Goal: Use online tool/utility: Utilize a website feature to perform a specific function

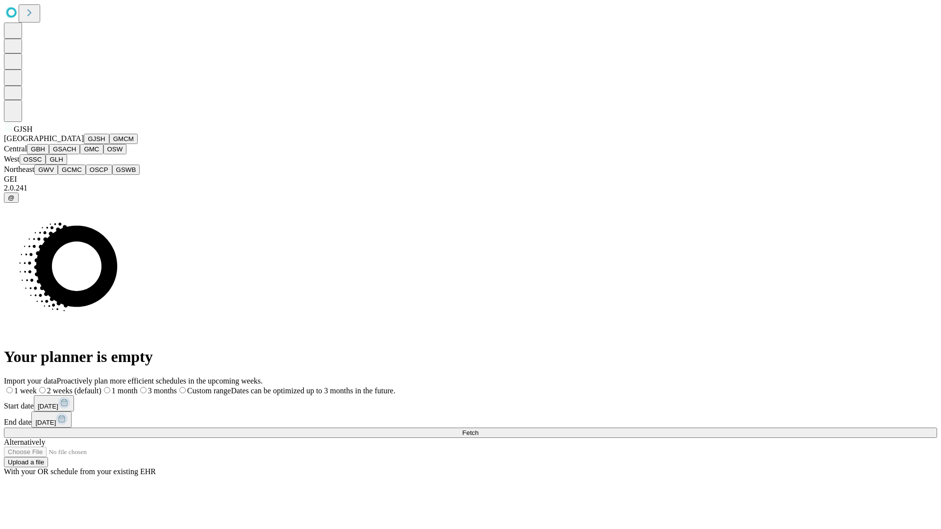
click at [84, 144] on button "GJSH" at bounding box center [96, 139] width 25 height 10
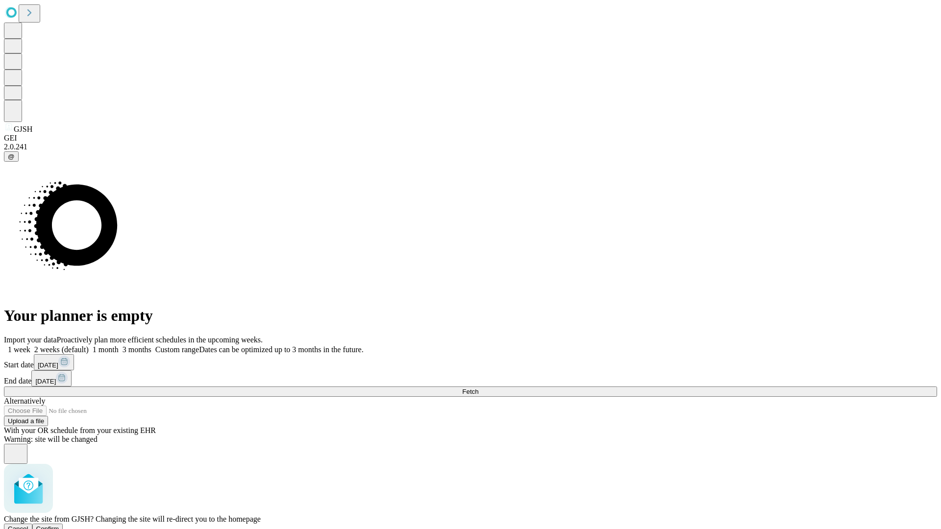
click at [59, 525] on span "Confirm" at bounding box center [47, 528] width 23 height 7
click at [89, 345] on label "2 weeks (default)" at bounding box center [59, 349] width 58 height 8
click at [478, 388] on span "Fetch" at bounding box center [470, 391] width 16 height 7
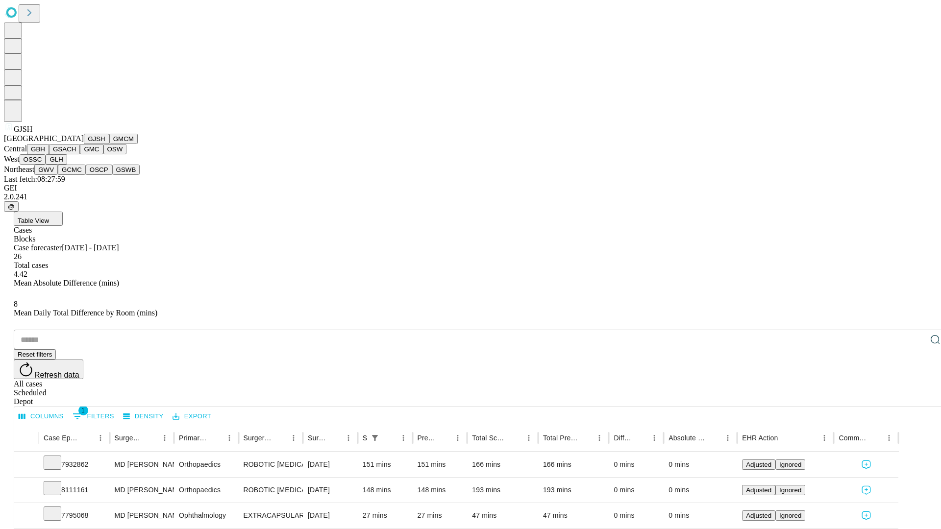
click at [109, 144] on button "GMCM" at bounding box center [123, 139] width 28 height 10
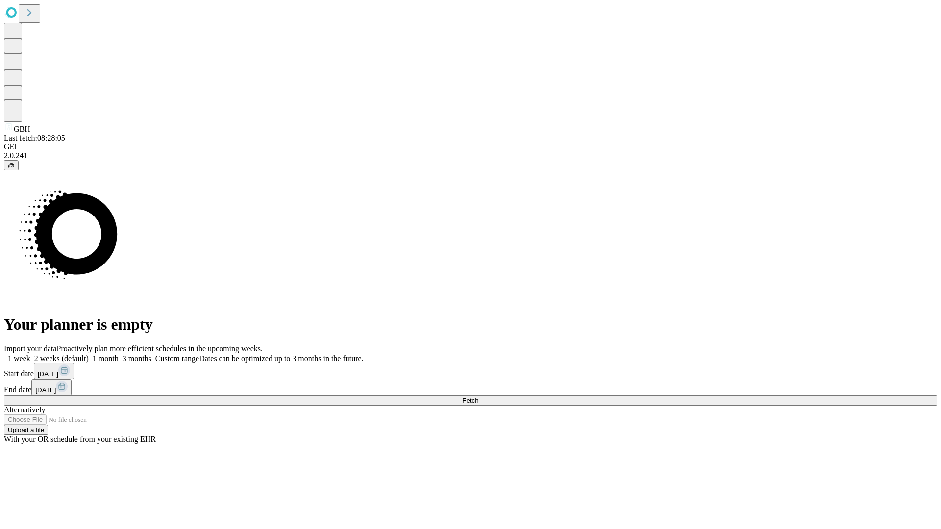
click at [478, 397] on span "Fetch" at bounding box center [470, 400] width 16 height 7
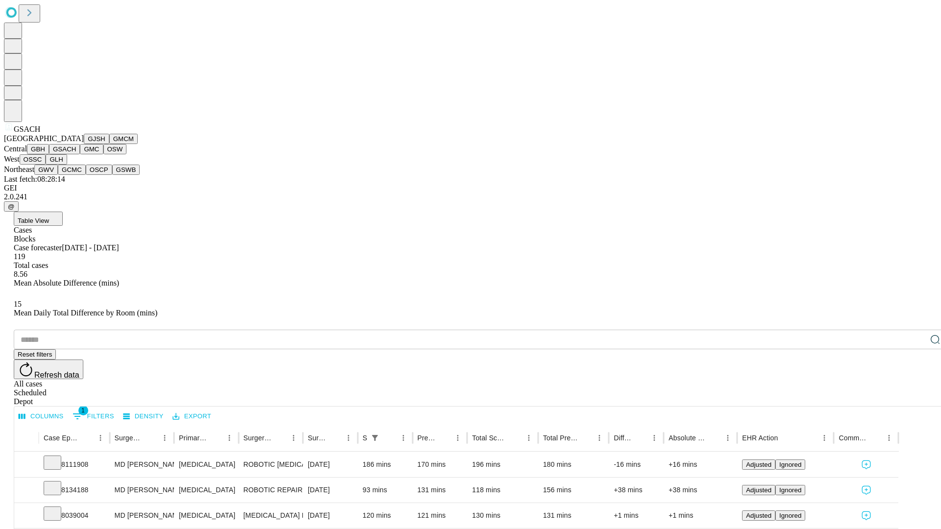
click at [80, 154] on button "GMC" at bounding box center [91, 149] width 23 height 10
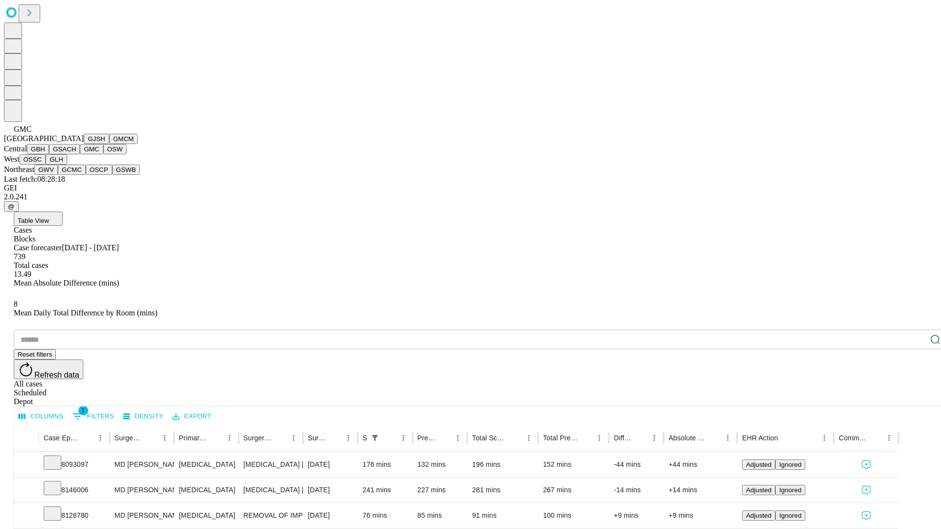
click at [103, 154] on button "OSW" at bounding box center [115, 149] width 24 height 10
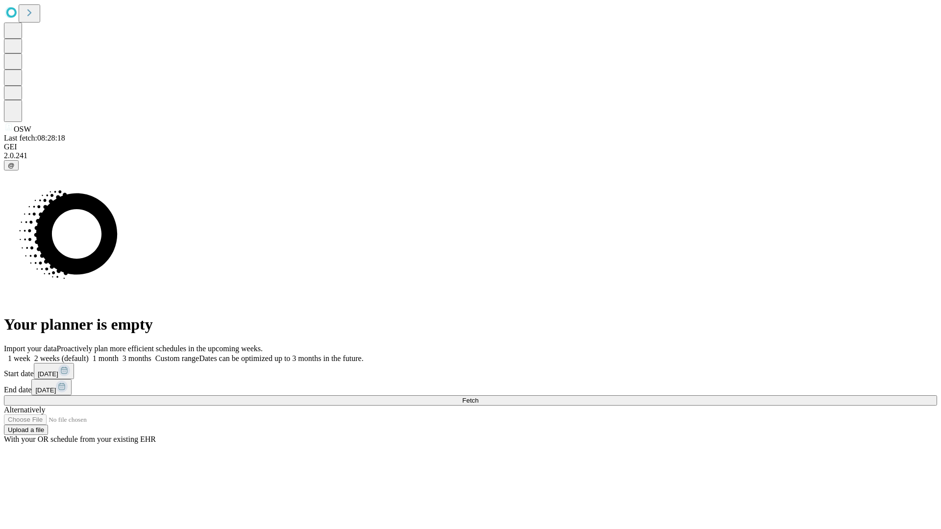
click at [89, 354] on label "2 weeks (default)" at bounding box center [59, 358] width 58 height 8
click at [478, 397] on span "Fetch" at bounding box center [470, 400] width 16 height 7
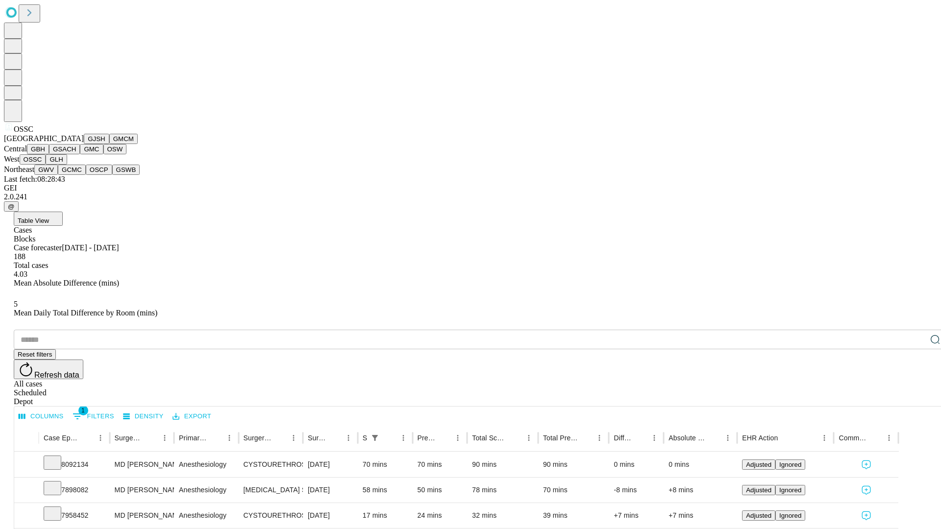
click at [67, 165] on button "GLH" at bounding box center [56, 159] width 21 height 10
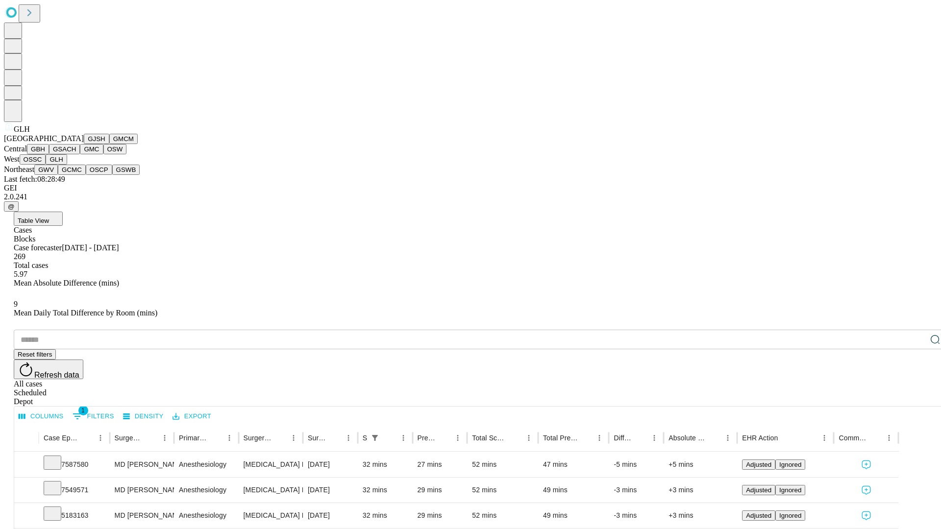
click at [58, 175] on button "GWV" at bounding box center [46, 170] width 24 height 10
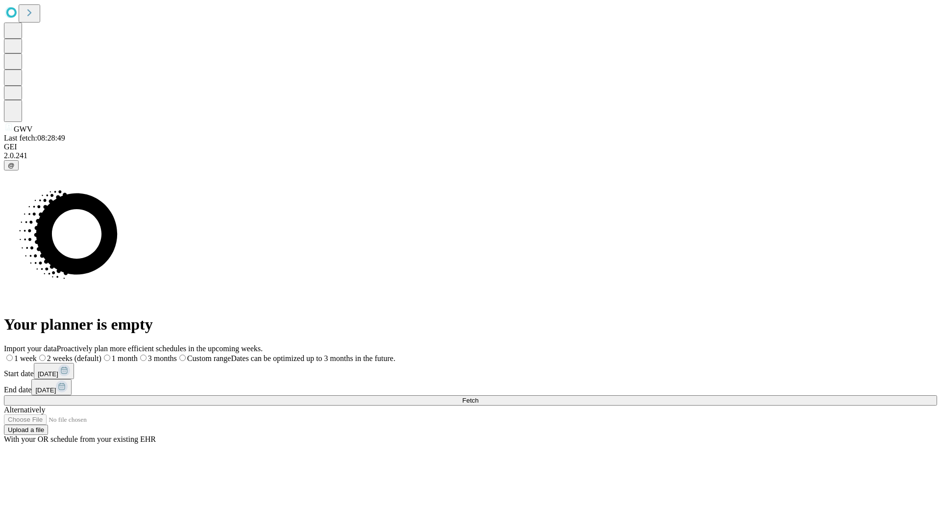
click at [101, 354] on label "2 weeks (default)" at bounding box center [69, 358] width 65 height 8
click at [478, 397] on span "Fetch" at bounding box center [470, 400] width 16 height 7
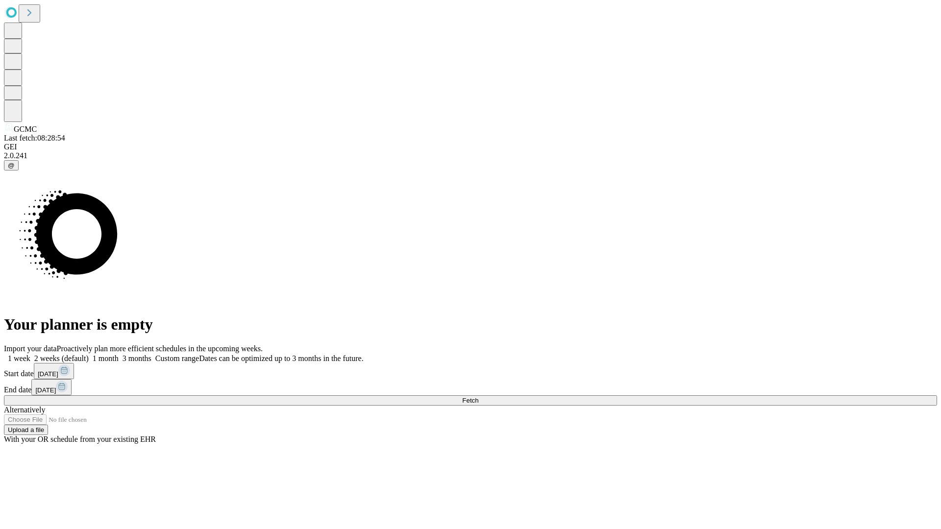
click at [89, 354] on label "2 weeks (default)" at bounding box center [59, 358] width 58 height 8
click at [478, 397] on span "Fetch" at bounding box center [470, 400] width 16 height 7
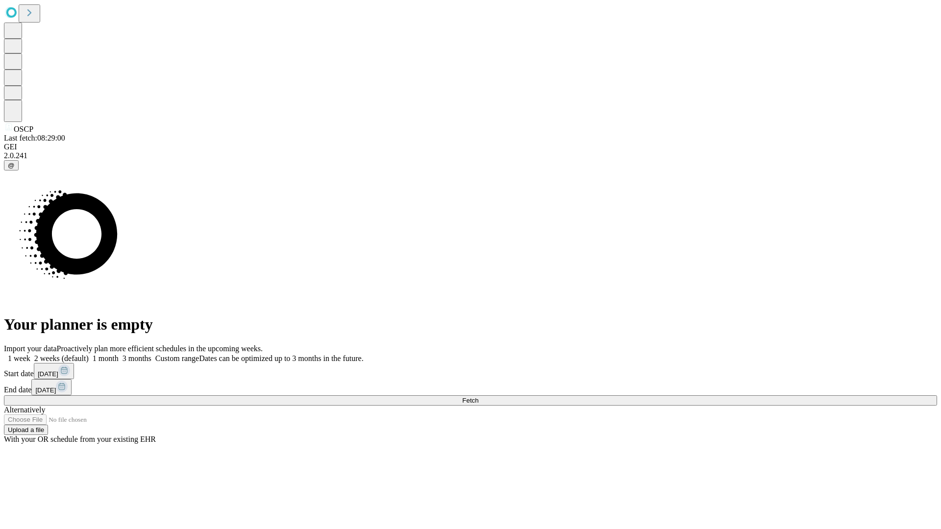
click at [89, 354] on label "2 weeks (default)" at bounding box center [59, 358] width 58 height 8
click at [478, 397] on span "Fetch" at bounding box center [470, 400] width 16 height 7
